Goal: Task Accomplishment & Management: Manage account settings

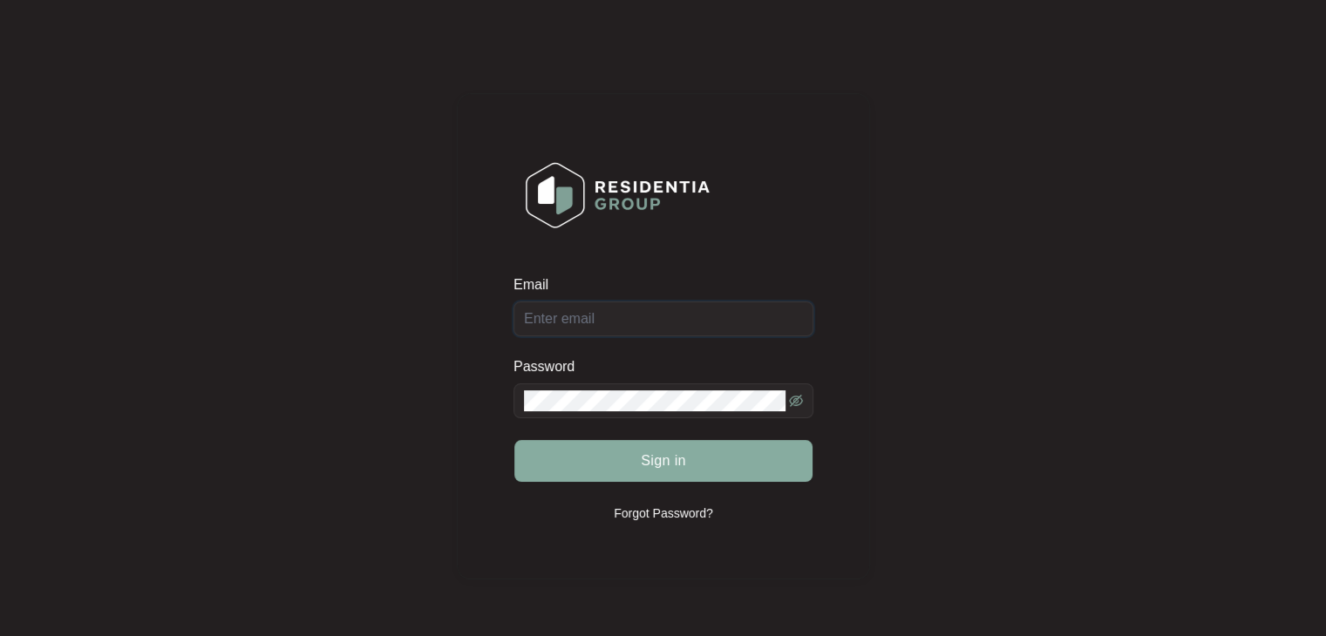
type input "[PERSON_NAME][EMAIL_ADDRESS][DOMAIN_NAME]"
click at [659, 469] on span "Sign in" at bounding box center [663, 461] width 45 height 21
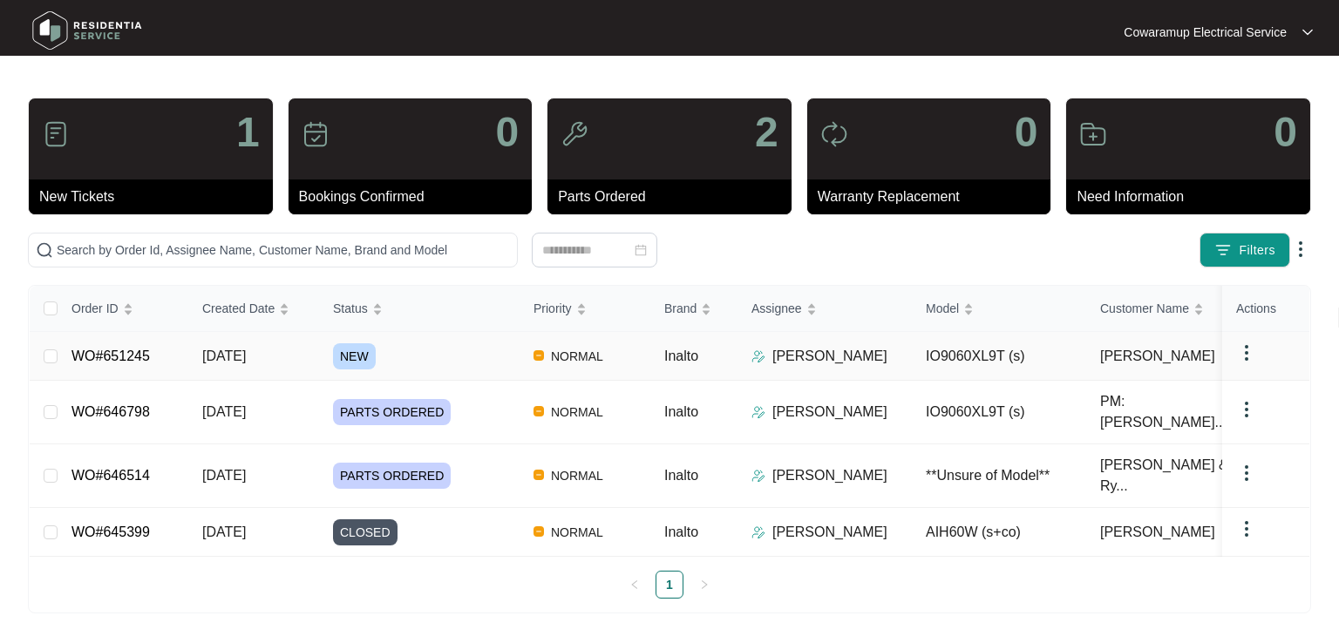
click at [122, 364] on link "WO#651245" at bounding box center [110, 356] width 78 height 15
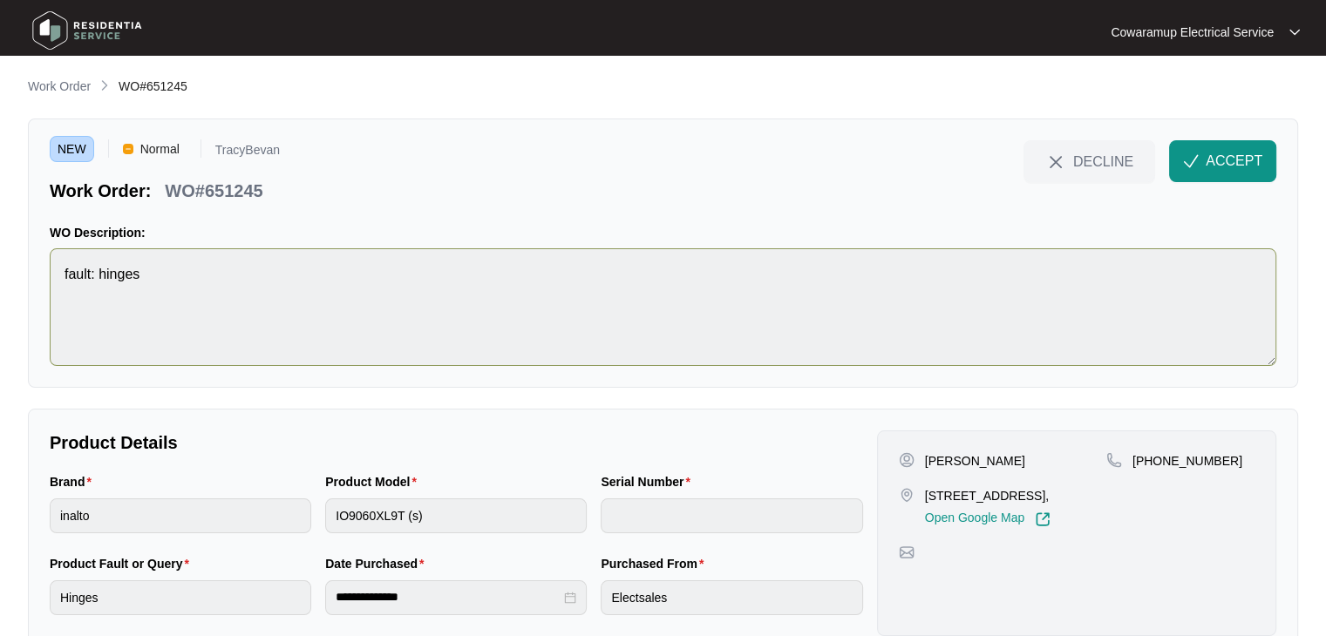
scroll to position [49, 0]
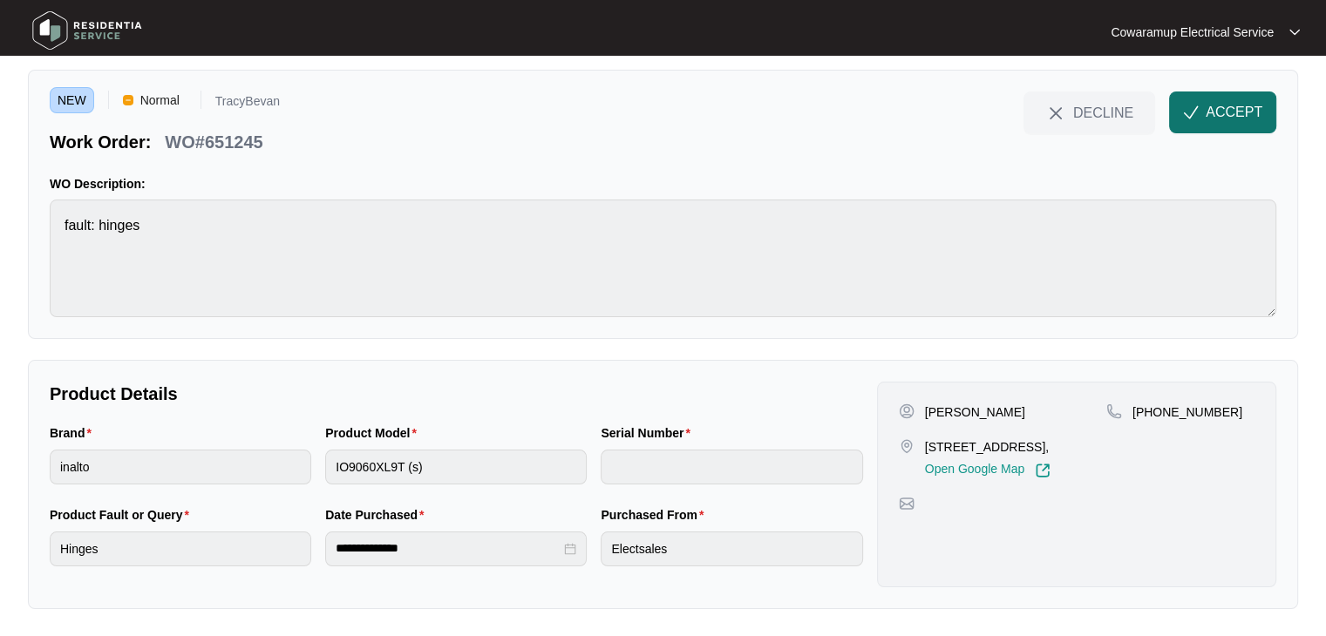
click at [1248, 117] on span "ACCEPT" at bounding box center [1234, 112] width 57 height 21
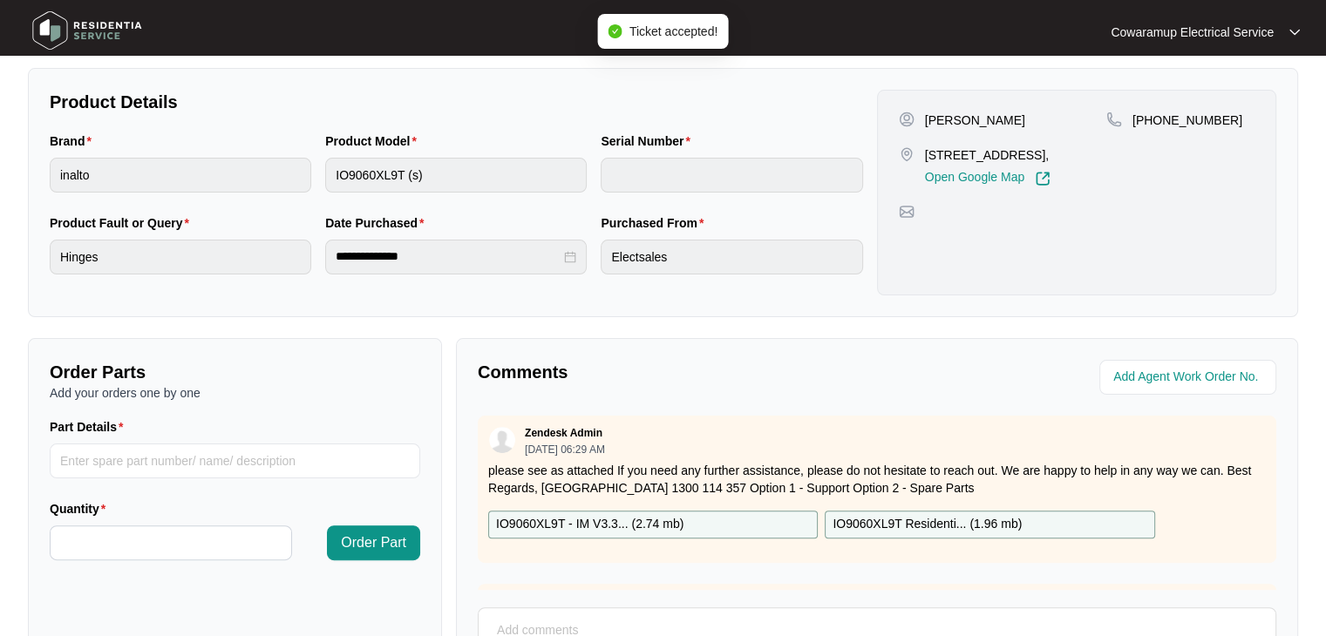
scroll to position [398, 0]
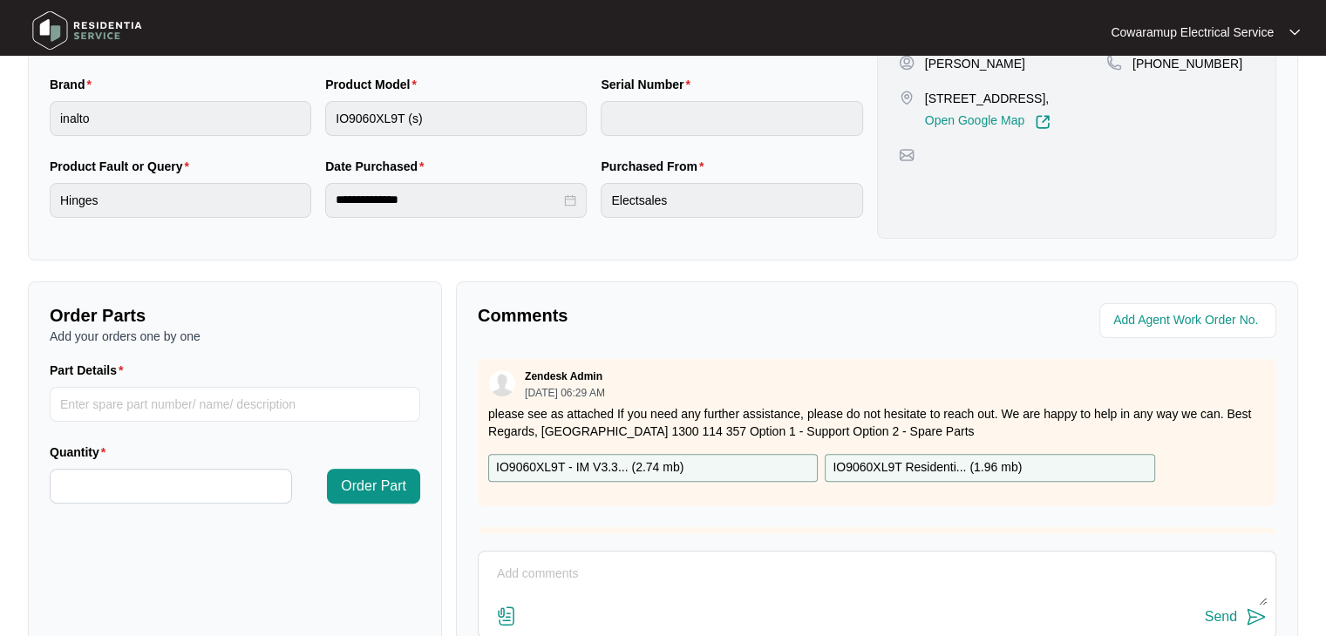
click at [613, 582] on textarea at bounding box center [876, 583] width 779 height 45
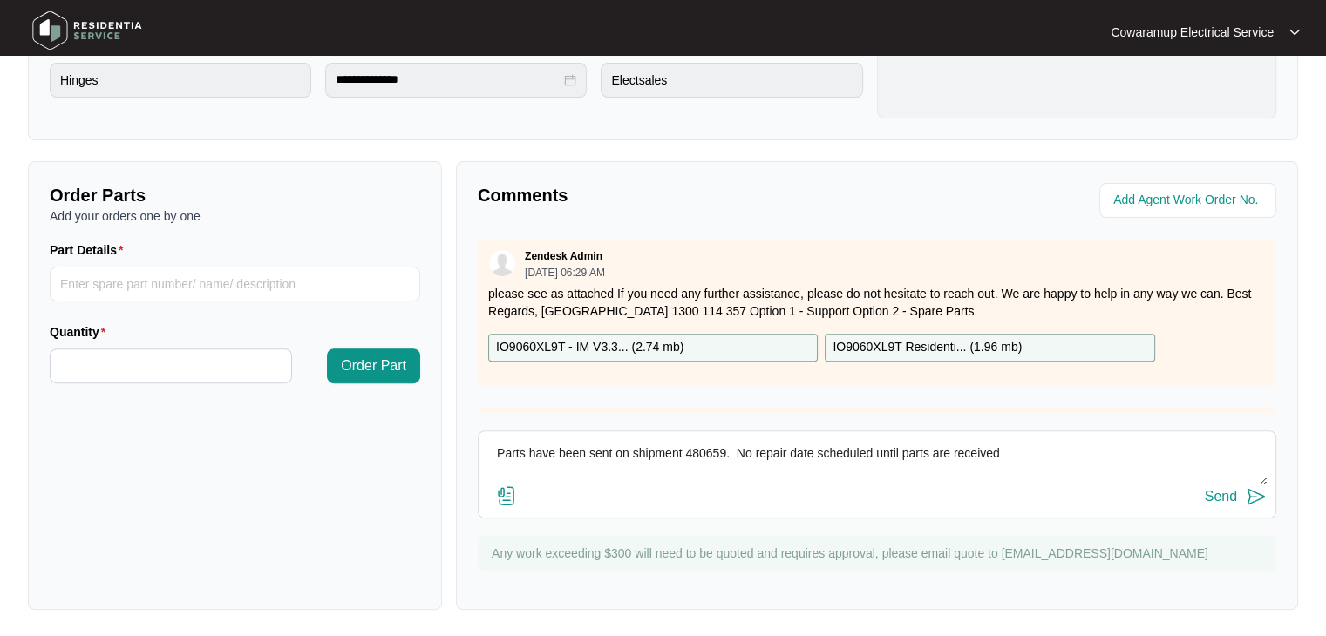
type textarea "Parts have been sent on shipment 480659. No repair date scheduled until parts a…"
click at [1224, 498] on div "Send" at bounding box center [1221, 497] width 32 height 16
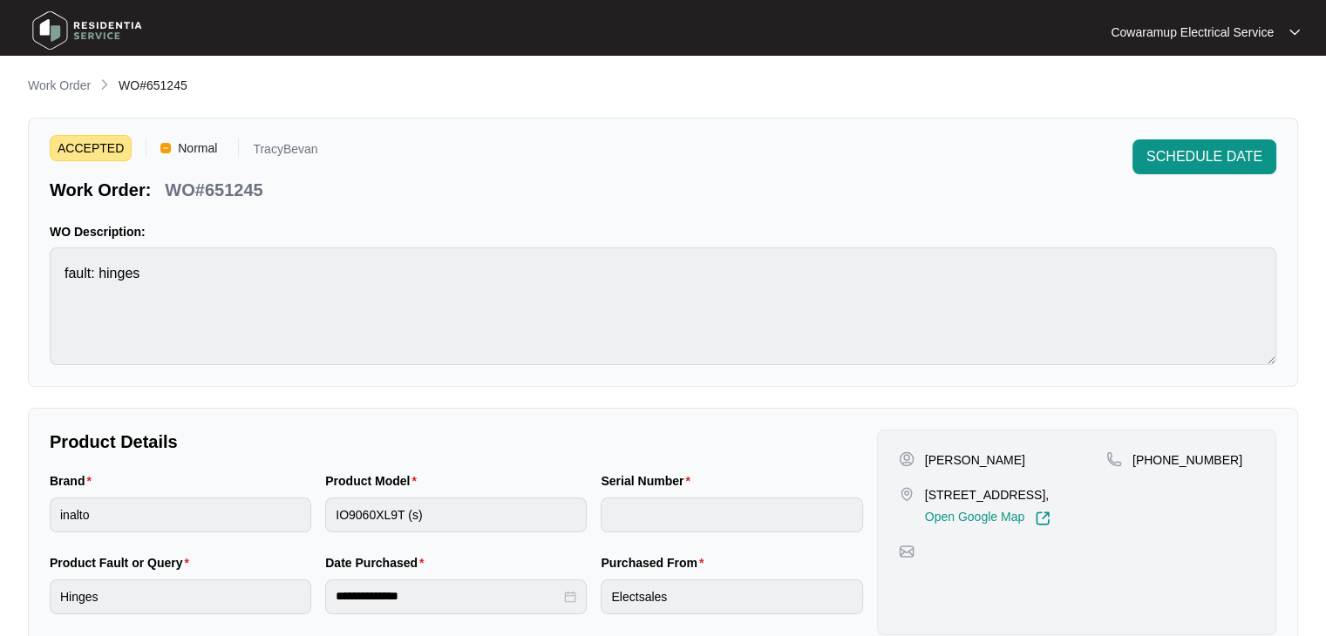
scroll to position [0, 0]
click at [1168, 33] on p "Cowaramup Electrical Service" at bounding box center [1192, 32] width 163 height 17
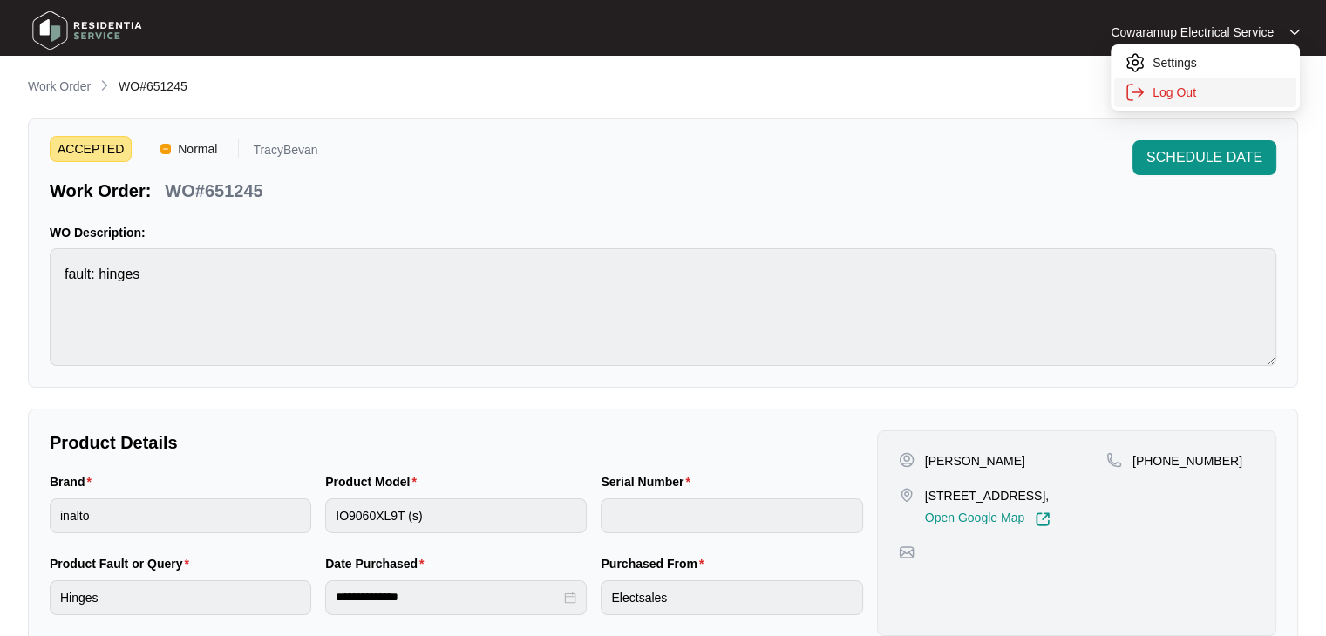
click at [1185, 98] on p "Log Out" at bounding box center [1219, 92] width 133 height 17
